Goal: Obtain resource: Obtain resource

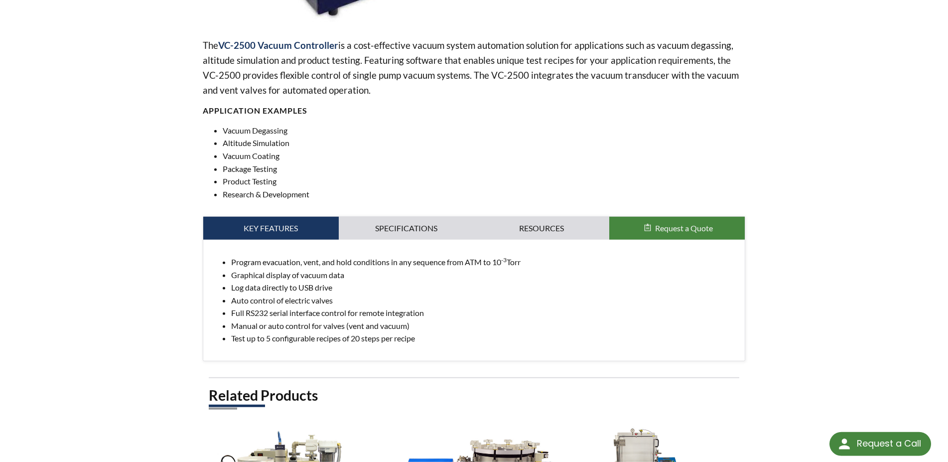
scroll to position [406, 0]
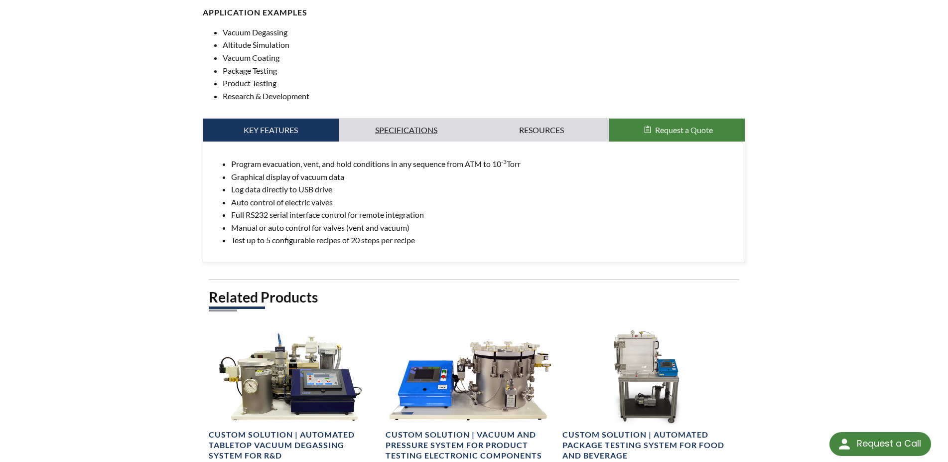
click at [358, 133] on link "Specifications" at bounding box center [406, 130] width 135 height 23
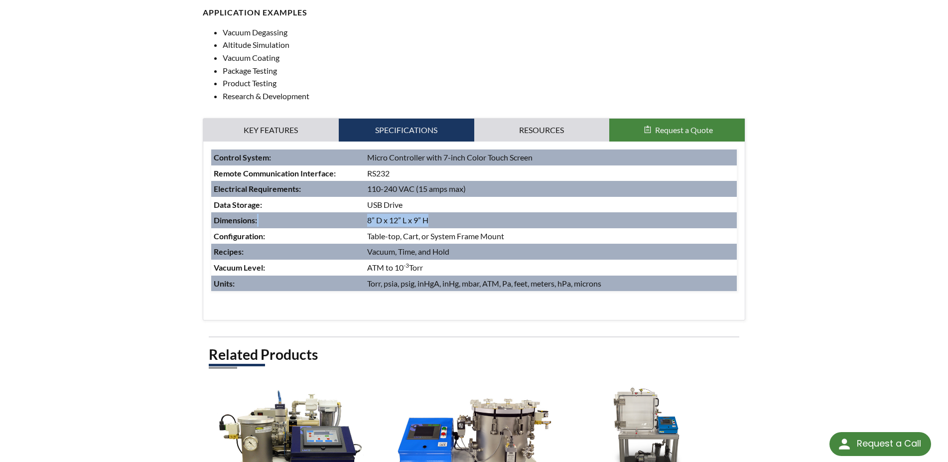
drag, startPoint x: 432, startPoint y: 218, endPoint x: 353, endPoint y: 222, distance: 79.3
click at [353, 222] on tr "Dimensions : 8” D x 12” L x 9” H" at bounding box center [474, 220] width 526 height 16
copy tr "8” D x 12” L x 9” H"
click at [129, 308] on div "home » VC-2500 Vacuum Controller VC-2500 Vacuum Controller Part Number: VC-2500…" at bounding box center [474, 244] width 948 height 1205
click at [545, 114] on div "The VC-2500 Vacuum Controller is a cost-effective vacuum system automation solu…" at bounding box center [474, 33] width 543 height 575
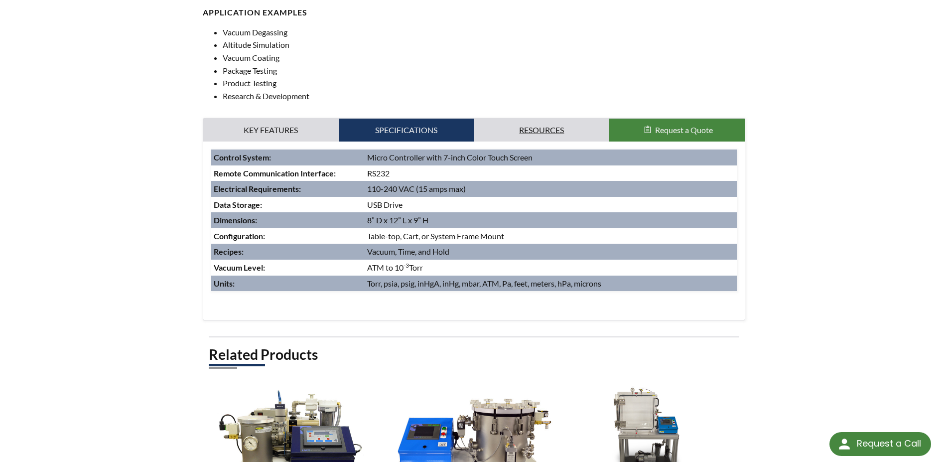
click at [545, 130] on link "Resources" at bounding box center [541, 130] width 135 height 23
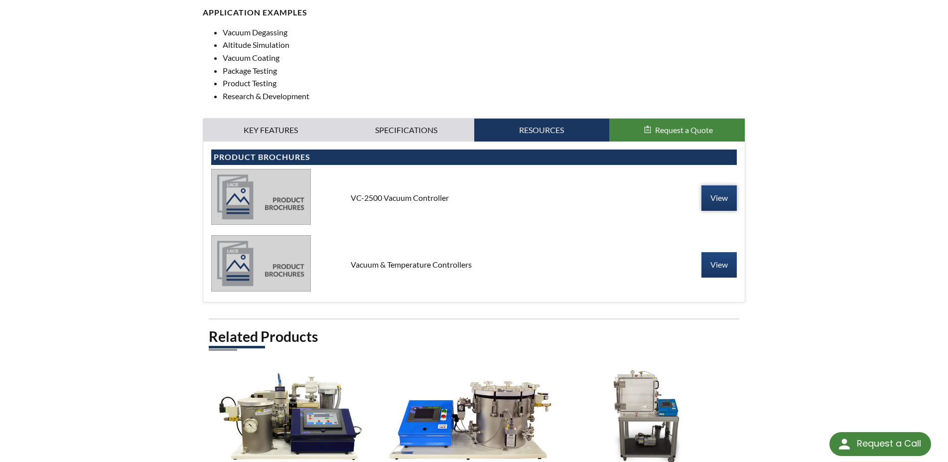
click at [717, 201] on link "View" at bounding box center [718, 197] width 35 height 25
